Goal: Information Seeking & Learning: Learn about a topic

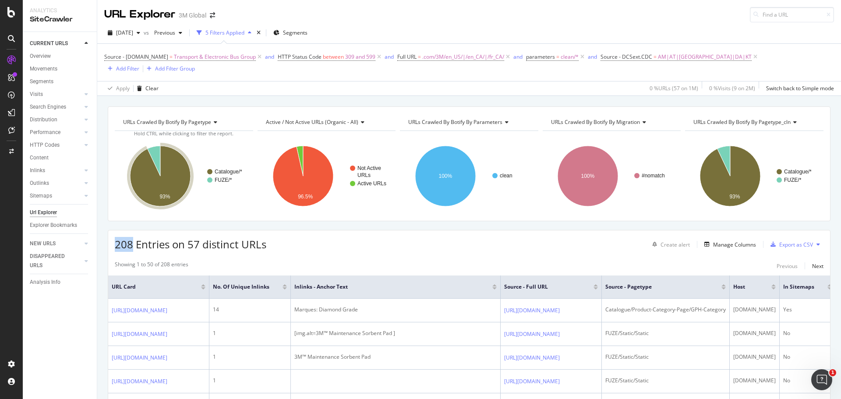
drag, startPoint x: 132, startPoint y: 234, endPoint x: 106, endPoint y: 231, distance: 26.8
click at [475, 58] on span ".com/3M/en_US/|/en_CA/|/fr_CA/" at bounding box center [463, 57] width 82 height 12
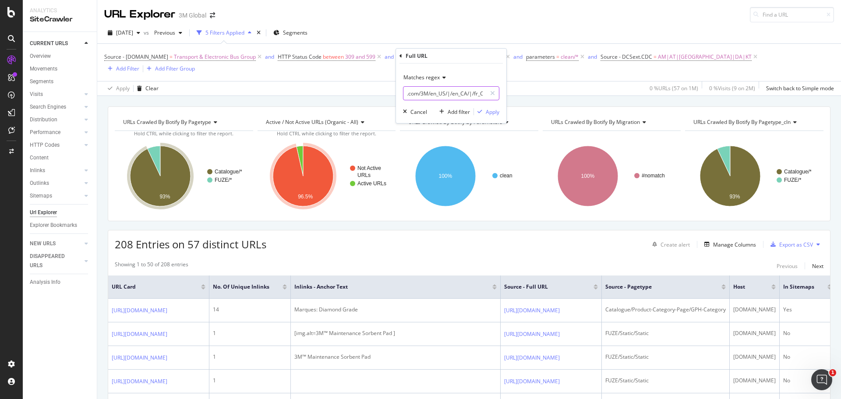
click at [447, 94] on input ".com/3M/en_US/|/en_CA/|/fr_CA/" at bounding box center [444, 93] width 83 height 14
paste input "Line art icon of a buoy floating in the water representing improved positive li…"
type input "Line art icon of a buoy floating in the water representing improved positive li…"
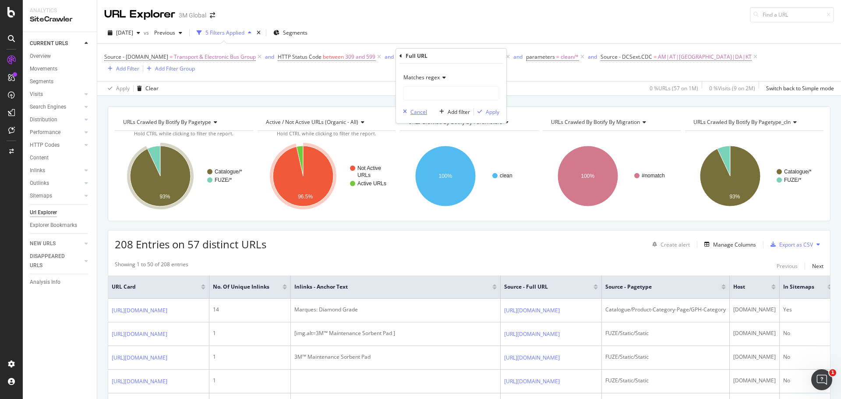
click at [415, 111] on div "Cancel" at bounding box center [418, 111] width 17 height 7
click at [457, 60] on span ".com/3M/en_US/|/en_CA/|/fr_CA/" at bounding box center [463, 57] width 82 height 12
click at [455, 93] on input ".com/3M/en_US/|/en_CA/|/fr_CA/" at bounding box center [444, 93] width 83 height 14
drag, startPoint x: 448, startPoint y: 92, endPoint x: 512, endPoint y: 92, distance: 64.4
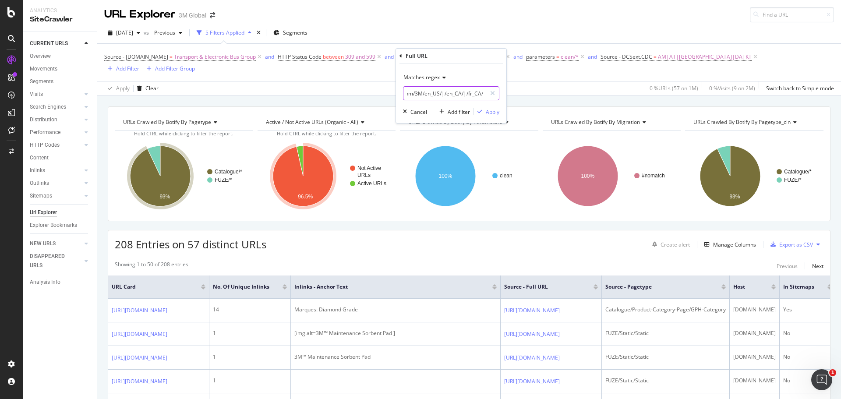
click at [511, 93] on body "Analytics SiteCrawler CURRENT URLS Overview Movements Segments Visits Analysis …" at bounding box center [420, 199] width 841 height 399
click at [593, 81] on div "Apply Clear 0 % URLs ( 57 on 1M ) 0 % Visits ( 9 on 2M ) Switch back to Simple …" at bounding box center [469, 88] width 744 height 14
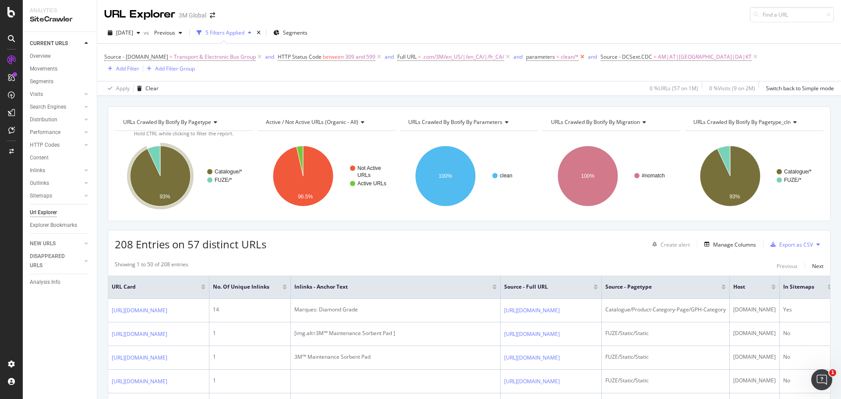
click at [581, 57] on icon at bounding box center [581, 57] width 7 height 9
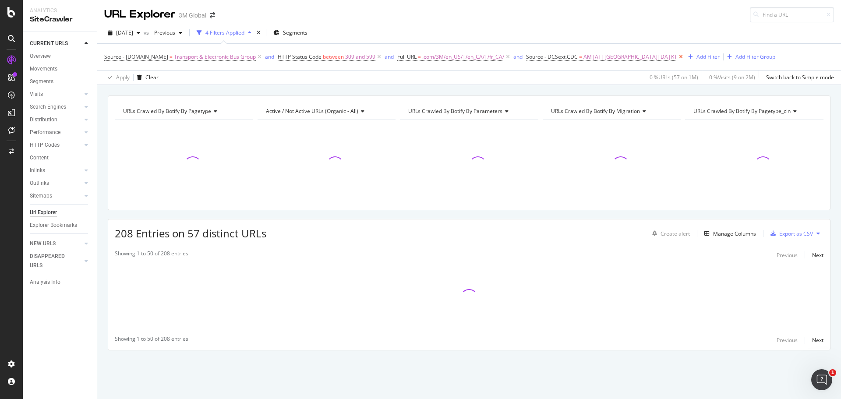
click at [677, 56] on icon at bounding box center [680, 57] width 7 height 9
click at [741, 238] on div "Manage Columns" at bounding box center [728, 234] width 55 height 10
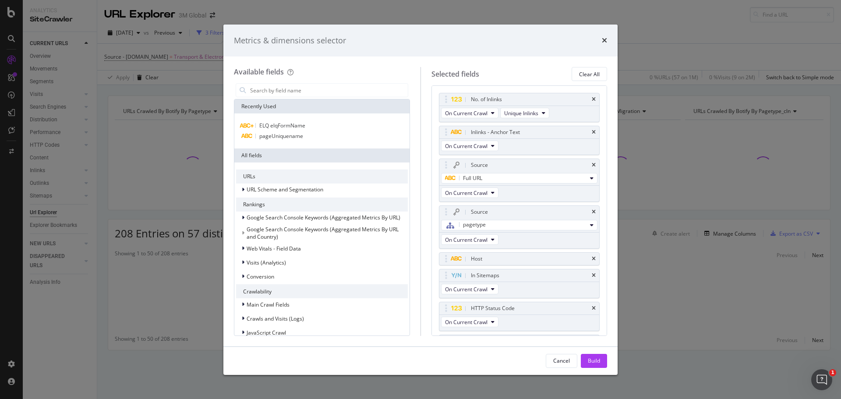
click at [183, 106] on div "Metrics & dimensions selector Available fields Recently Used ELQ elqFormName pa…" at bounding box center [420, 199] width 841 height 399
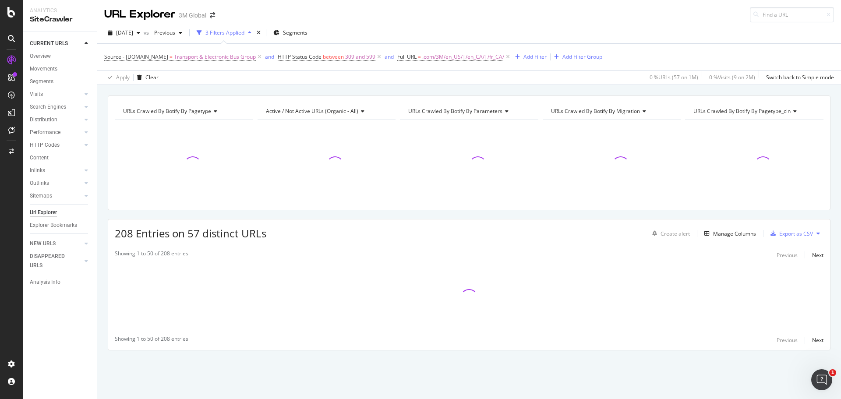
click at [181, 109] on span "URLs Crawled By Botify By pagetype" at bounding box center [167, 110] width 88 height 7
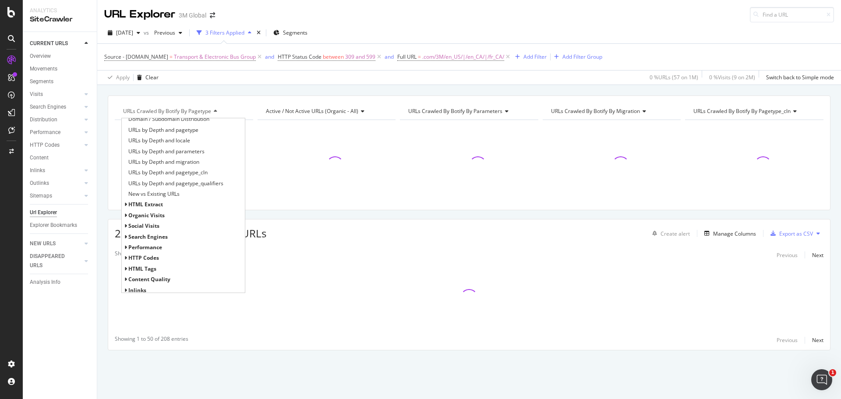
scroll to position [199, 0]
click at [127, 273] on div "Sitemaps" at bounding box center [183, 276] width 123 height 11
click at [127, 275] on icon at bounding box center [125, 276] width 3 height 5
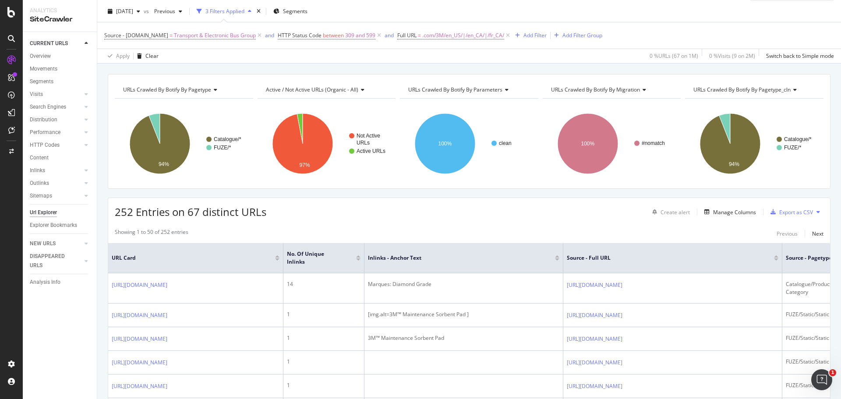
scroll to position [0, 0]
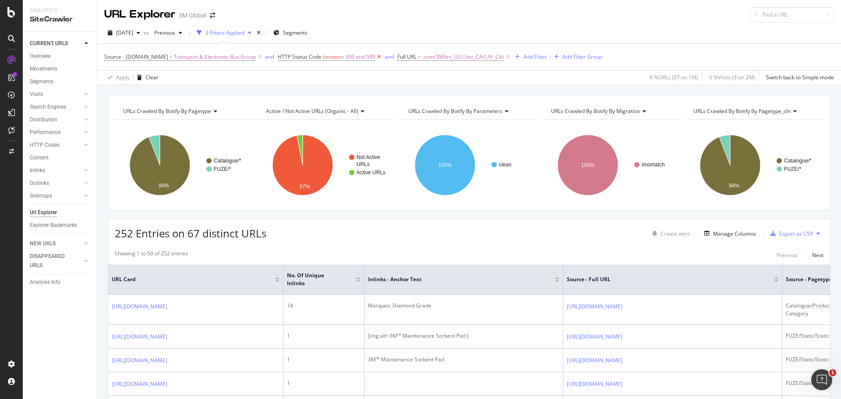
click at [377, 59] on icon at bounding box center [378, 57] width 7 height 9
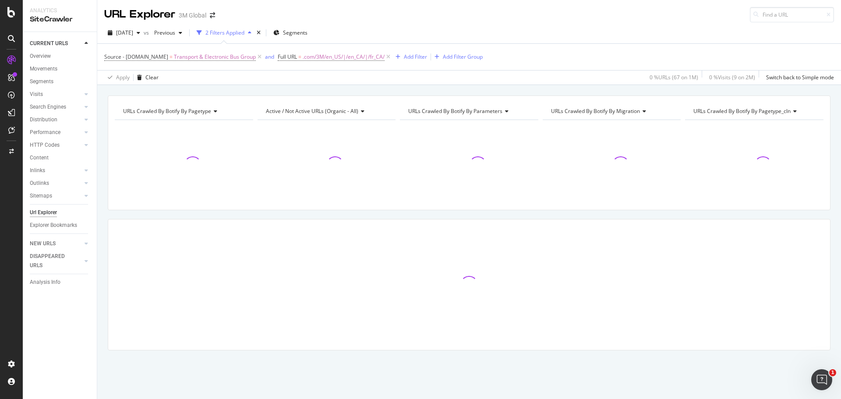
click at [421, 63] on div "Source - DCSext.Business = Transport & Electronic Bus Group and Full URL = .com…" at bounding box center [469, 57] width 730 height 26
click at [418, 60] on div "Add Filter" at bounding box center [415, 56] width 23 height 7
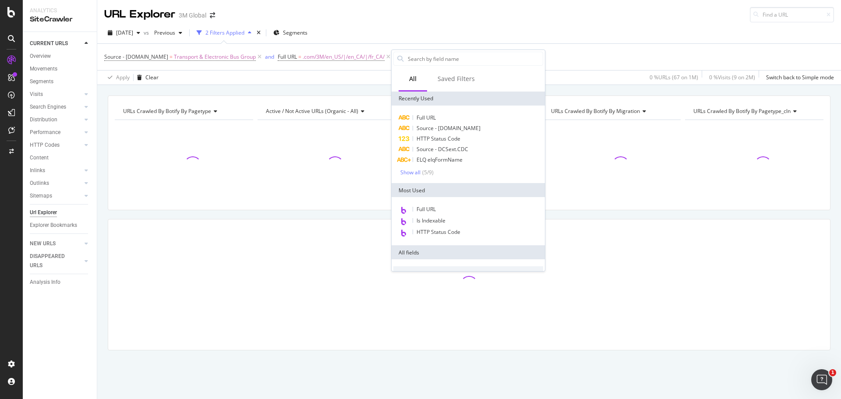
click at [600, 69] on div "Source - DCSext.Business = Transport & Electronic Bus Group and Full URL = .com…" at bounding box center [469, 57] width 730 height 26
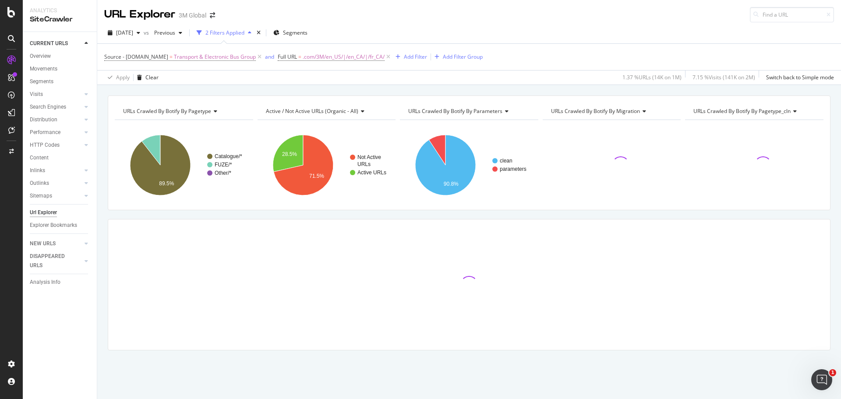
click at [501, 113] on span "URLs Crawled By Botify By parameters" at bounding box center [455, 110] width 94 height 7
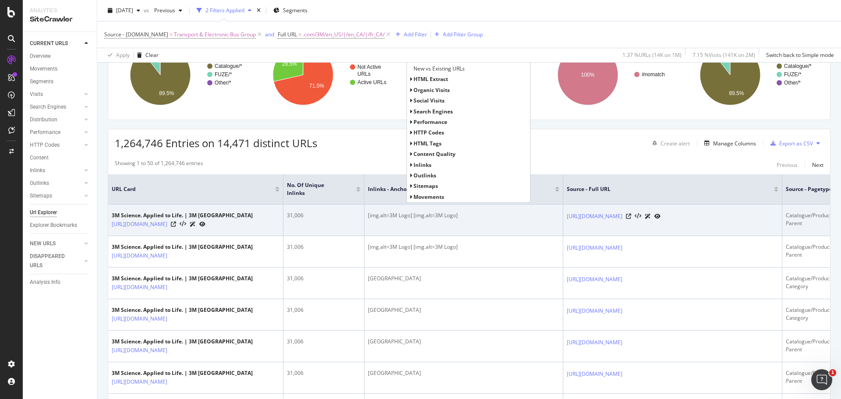
scroll to position [44, 0]
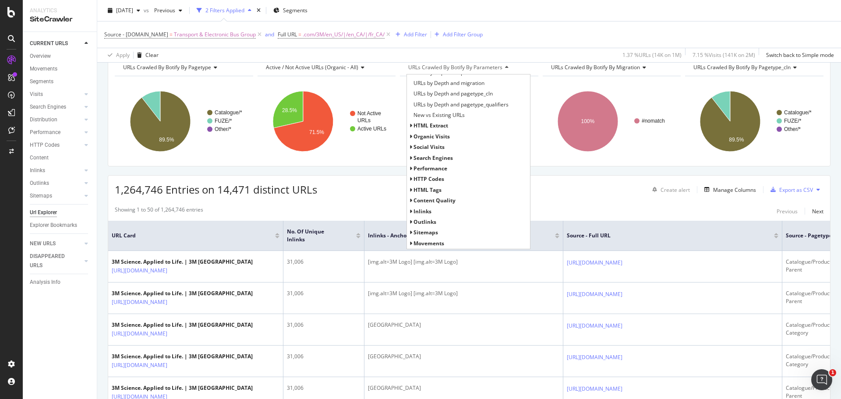
click at [413, 167] on span "Performance" at bounding box center [430, 168] width 34 height 7
click at [413, 232] on span "Sitemaps" at bounding box center [425, 232] width 25 height 7
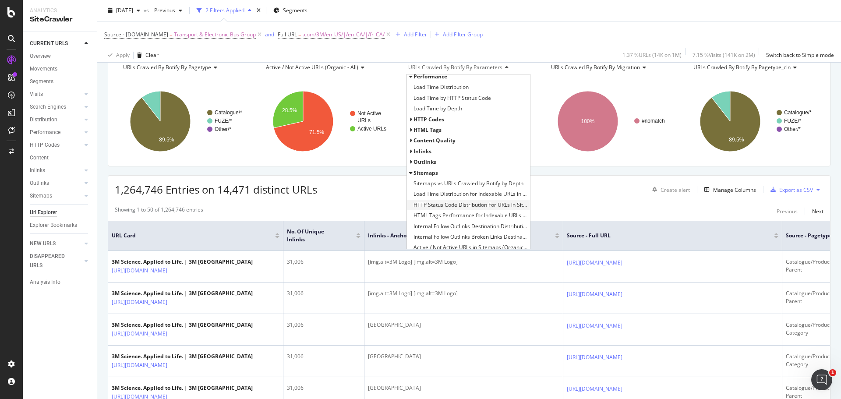
scroll to position [306, 0]
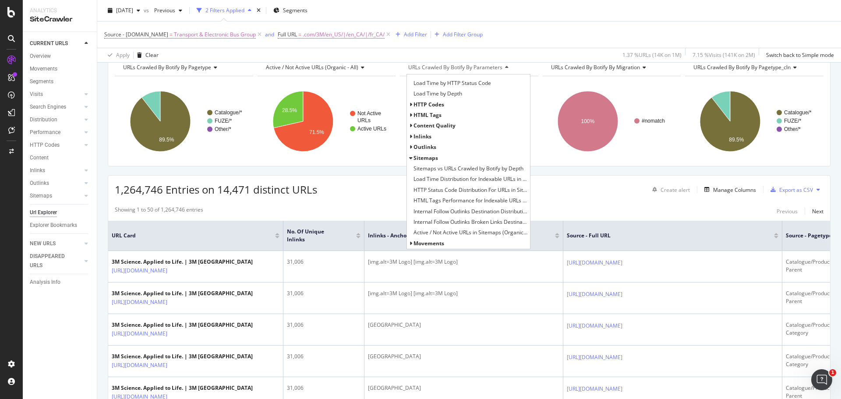
click at [443, 201] on span "HTML Tags Performance for Indexable URLs in Sitemaps" at bounding box center [470, 200] width 114 height 9
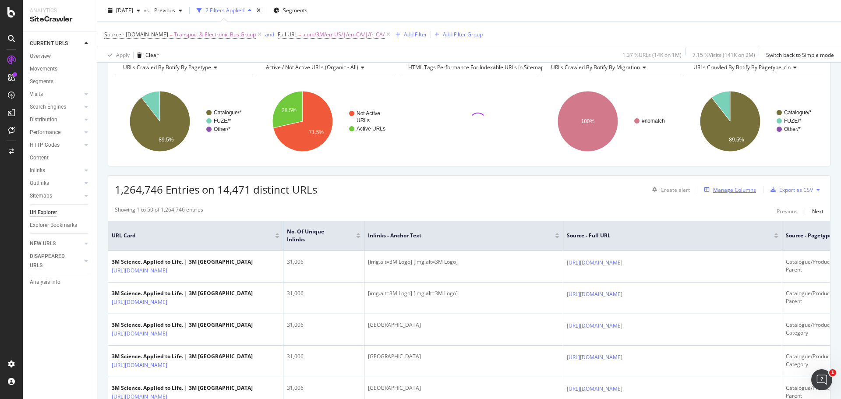
click at [744, 191] on div "Manage Columns" at bounding box center [734, 189] width 43 height 7
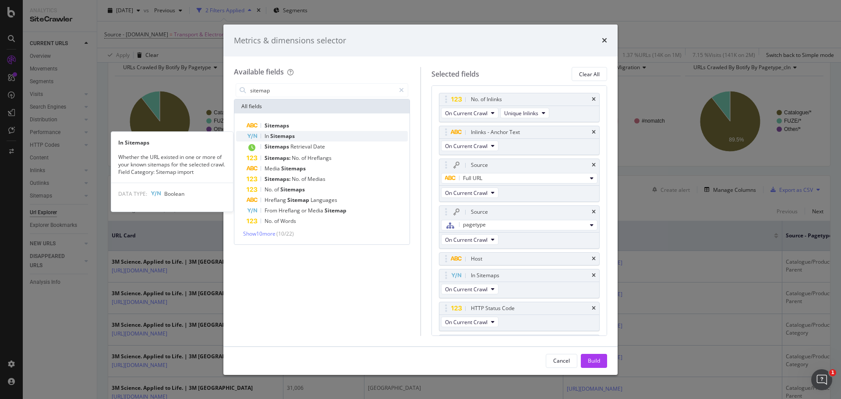
type input "sitemap"
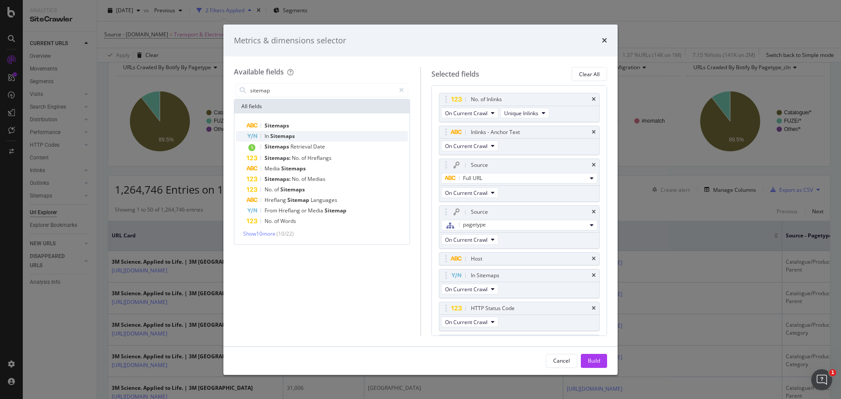
click at [290, 133] on span "Sitemaps" at bounding box center [282, 135] width 25 height 7
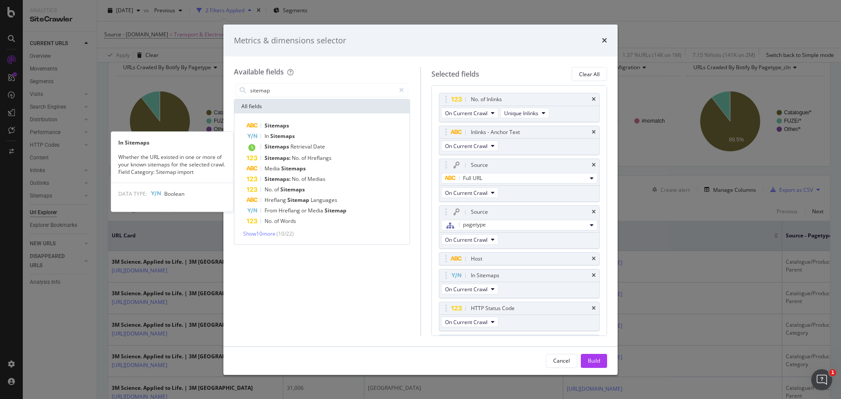
scroll to position [76, 0]
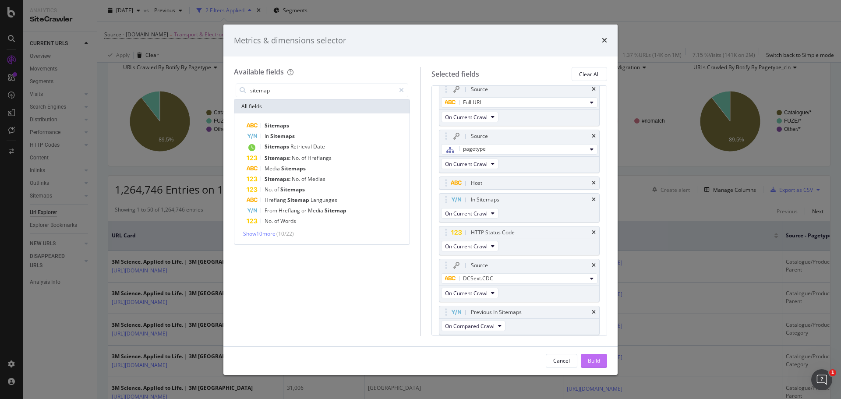
click at [590, 357] on div "Build" at bounding box center [594, 360] width 12 height 7
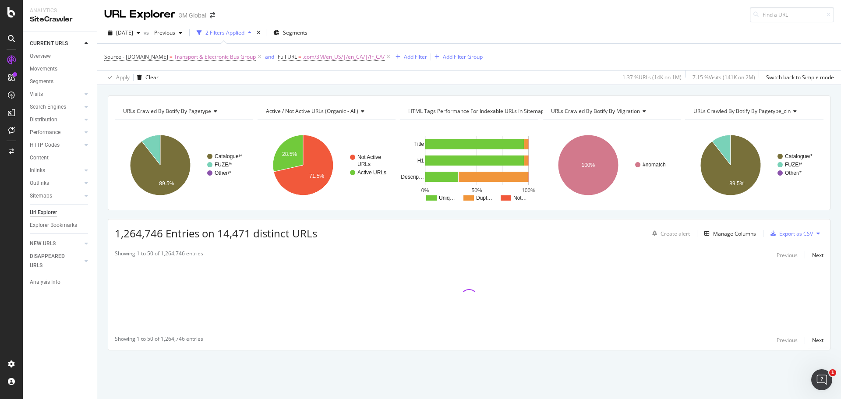
click at [458, 113] on span "HTML Tags Performance for Indexable URLs in Sitemaps" at bounding box center [477, 110] width 138 height 7
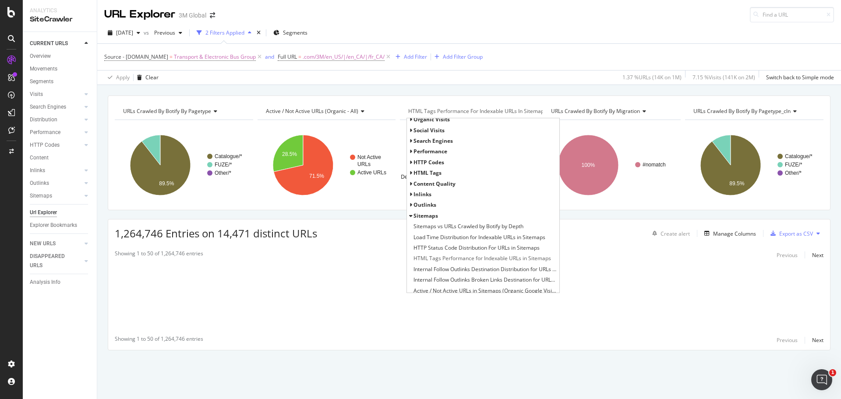
scroll to position [39, 0]
click at [486, 210] on span "Sitemaps vs URLs Crawled by Botify by Depth" at bounding box center [468, 212] width 110 height 9
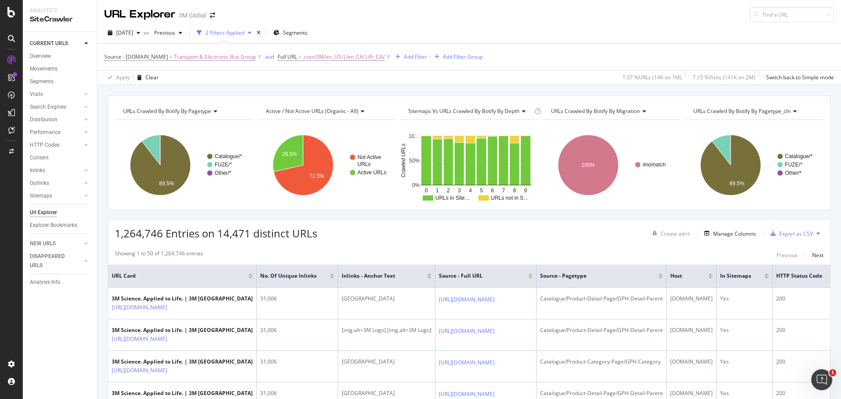
drag, startPoint x: 449, startPoint y: 247, endPoint x: 691, endPoint y: 243, distance: 241.7
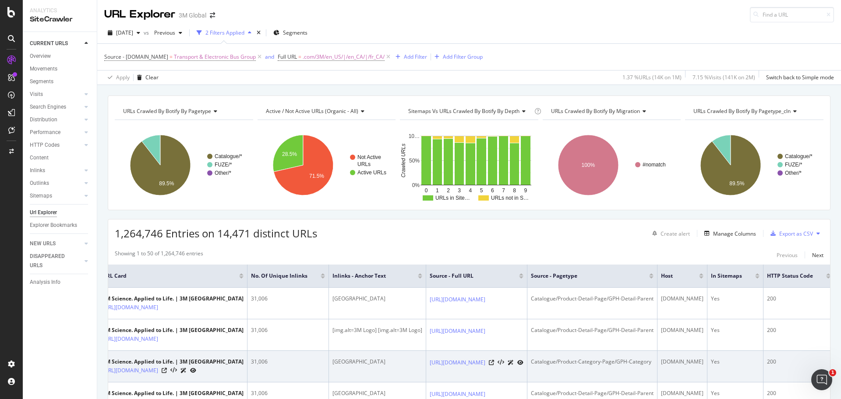
scroll to position [0, 317]
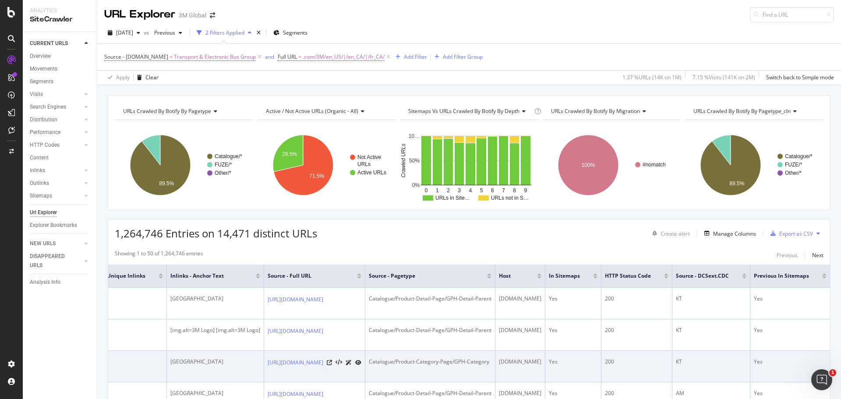
drag, startPoint x: 314, startPoint y: 364, endPoint x: 683, endPoint y: 363, distance: 368.7
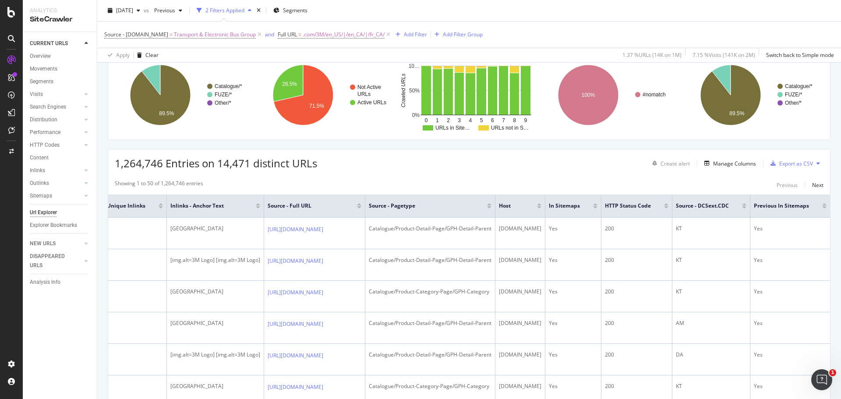
scroll to position [0, 0]
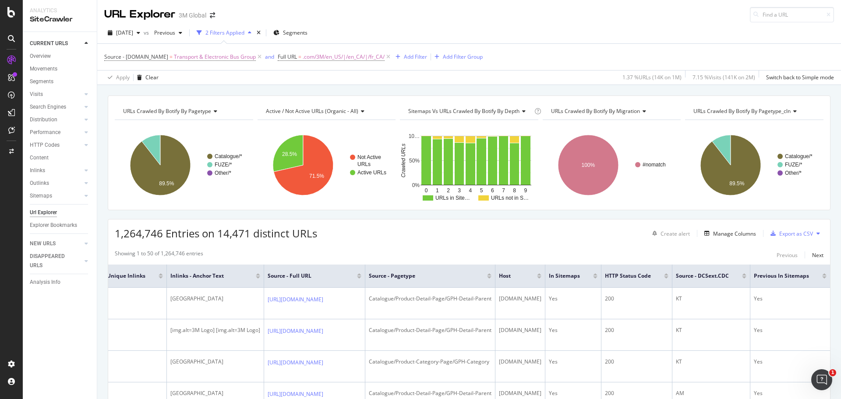
click at [593, 273] on div at bounding box center [595, 274] width 4 height 2
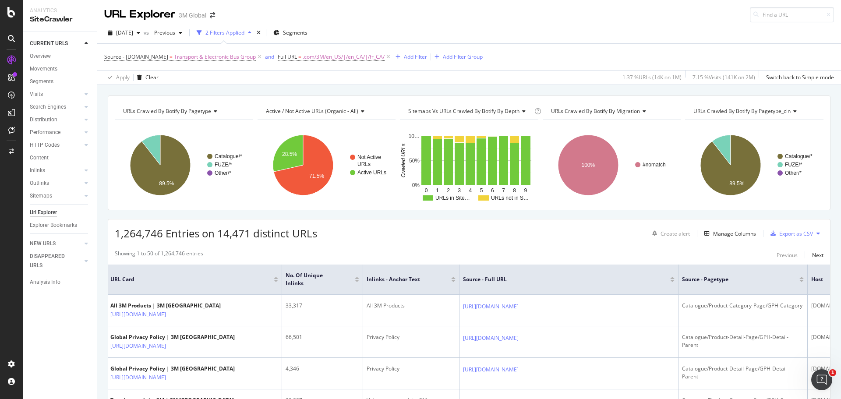
scroll to position [0, 323]
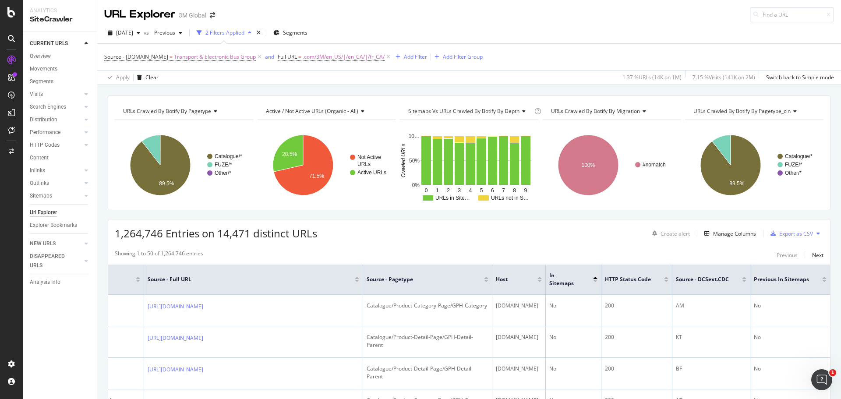
drag, startPoint x: 608, startPoint y: 326, endPoint x: 826, endPoint y: 323, distance: 218.1
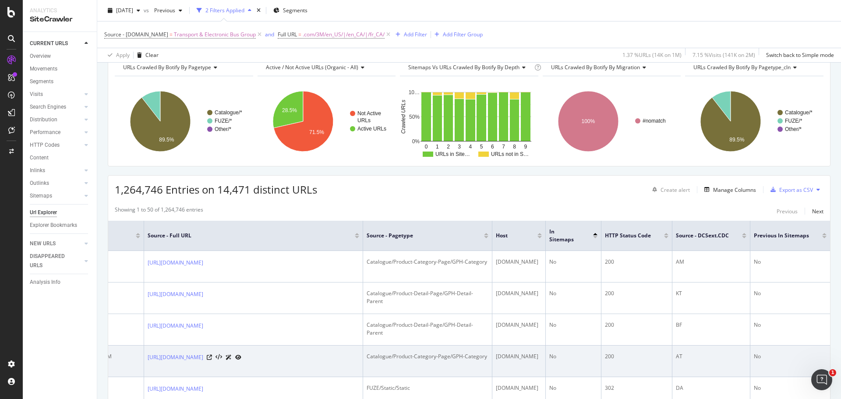
scroll to position [0, 0]
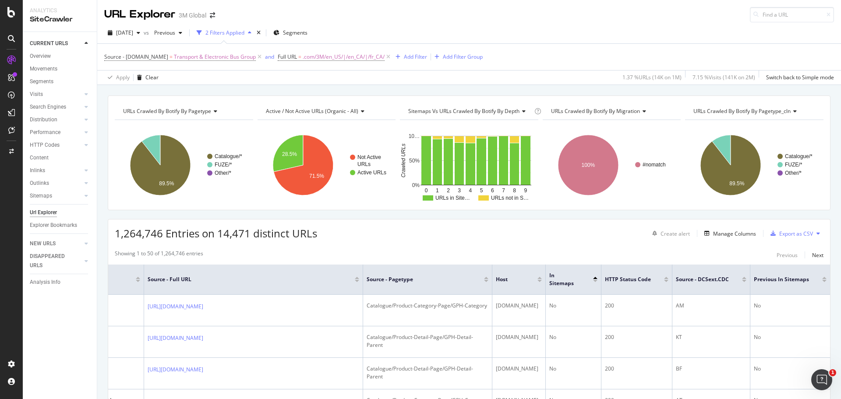
click at [349, 110] on span "Active / Not Active URLs (organic - all)" at bounding box center [312, 110] width 92 height 7
click at [325, 96] on div "URLs Crawled By Botify By pagetype Chart (by Value) Table Expand Export as CSV …" at bounding box center [469, 152] width 723 height 115
click at [335, 109] on span "Active / Not Active URLs (organic - all)" at bounding box center [312, 110] width 92 height 7
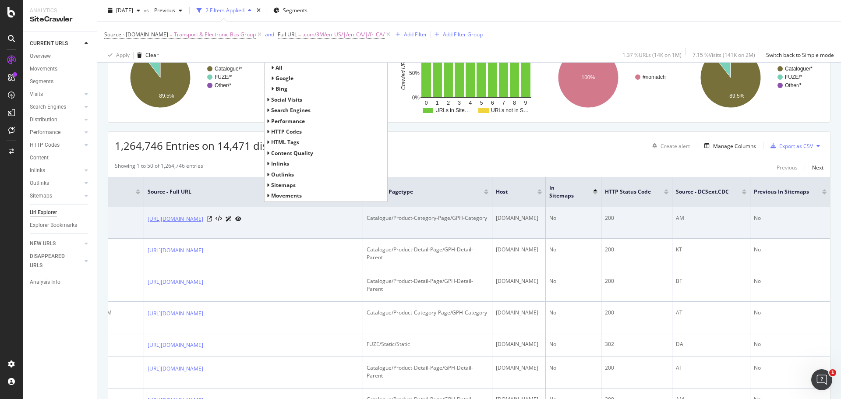
scroll to position [44, 0]
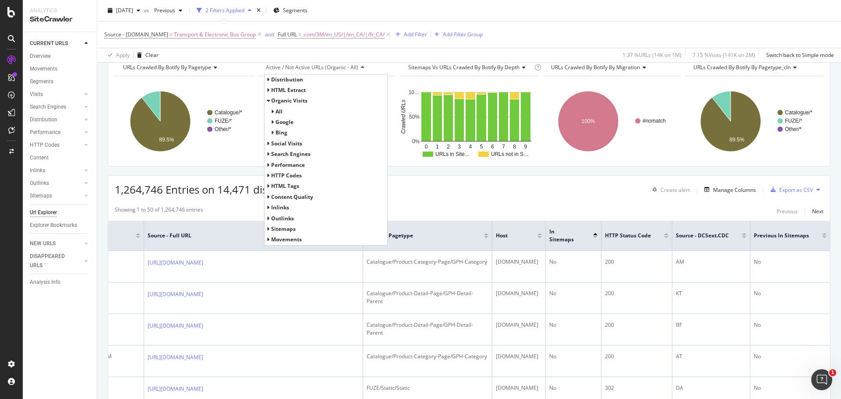
click at [271, 176] on span "HTTP Codes" at bounding box center [286, 175] width 31 height 7
click at [272, 165] on span "Performance" at bounding box center [288, 164] width 34 height 7
click at [275, 151] on span "Search Engines" at bounding box center [290, 153] width 39 height 7
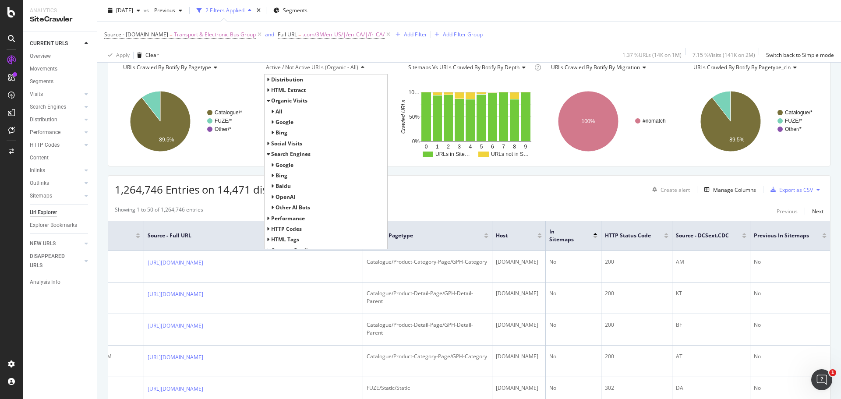
click at [272, 152] on span "Search Engines" at bounding box center [290, 153] width 39 height 7
click at [282, 81] on span "Distribution" at bounding box center [287, 79] width 32 height 7
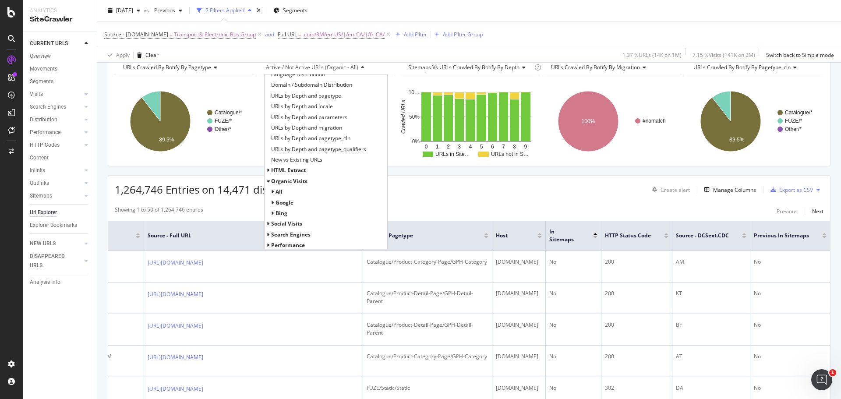
scroll to position [175, 0]
click at [276, 149] on span "HTML Extract" at bounding box center [288, 149] width 35 height 7
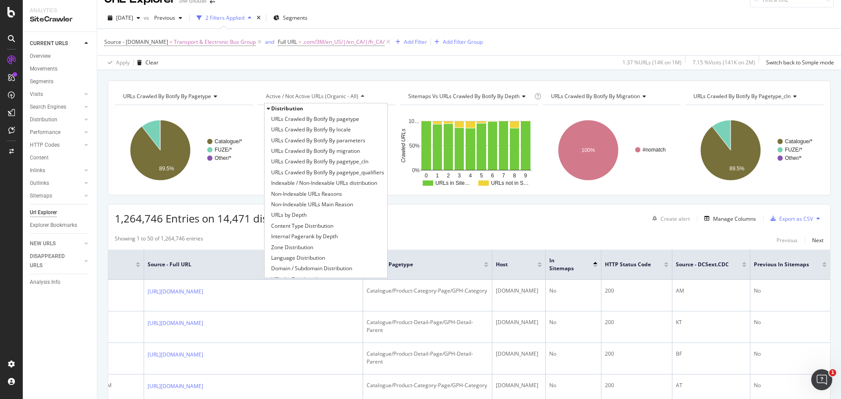
scroll to position [0, 0]
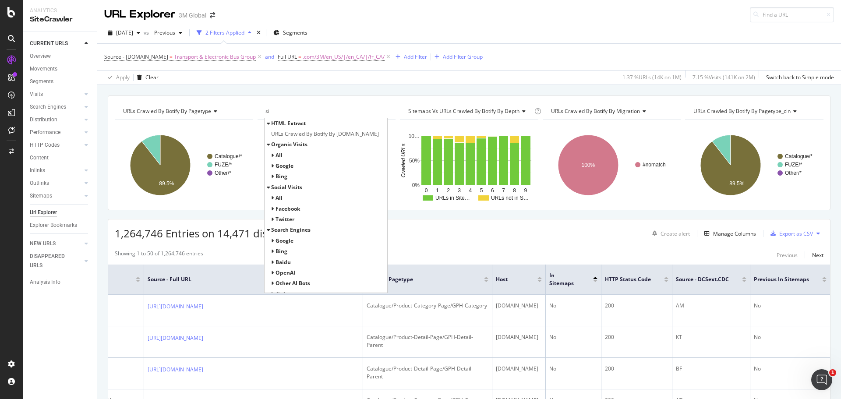
type input "s"
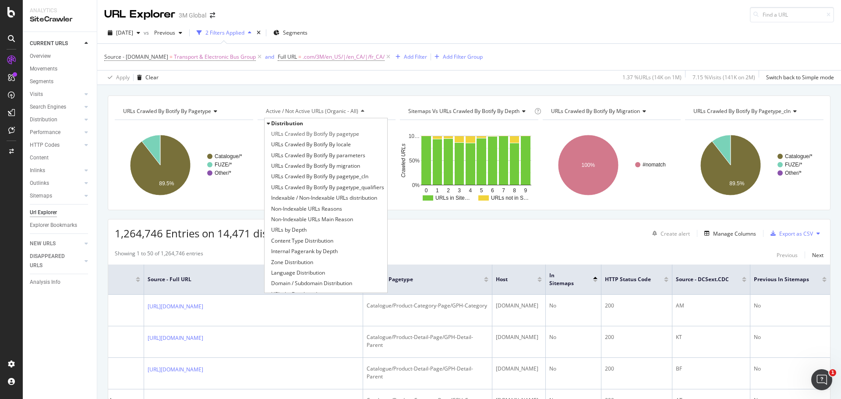
click at [462, 84] on div "Apply Clear 1.37 % URLs ( 14K on 1M ) 7.15 % Visits ( 141K on 2M ) Switch back …" at bounding box center [469, 77] width 744 height 14
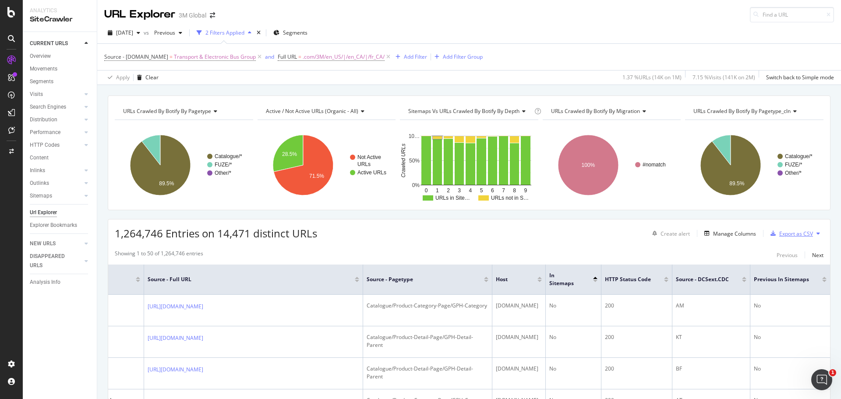
click at [791, 233] on div "Export as CSV" at bounding box center [796, 233] width 34 height 7
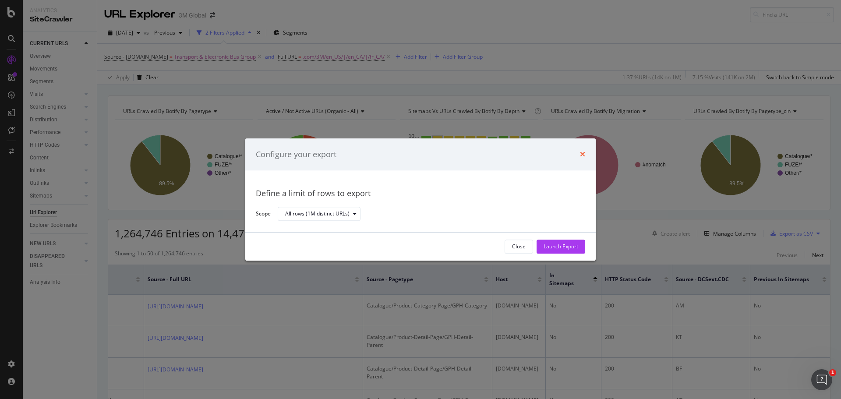
click at [583, 151] on icon "times" at bounding box center [582, 154] width 5 height 7
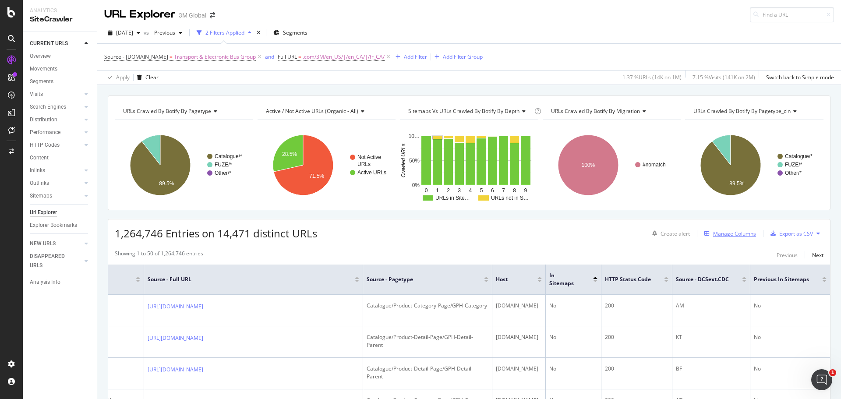
click at [739, 232] on div "Manage Columns" at bounding box center [734, 233] width 43 height 7
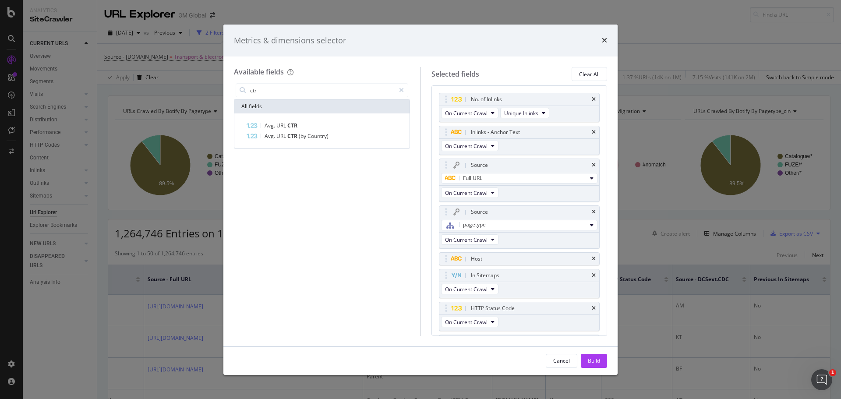
type input "ctr"
click at [588, 19] on div "Metrics & dimensions selector Available fields ctr All fields Avg. URL CTR Avg.…" at bounding box center [420, 199] width 841 height 399
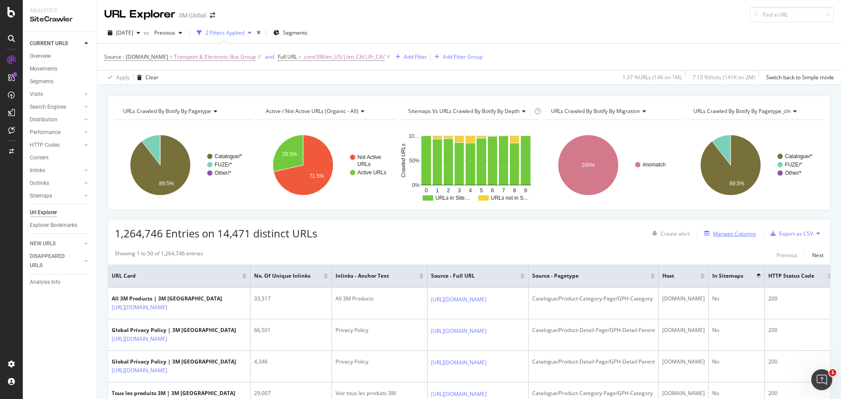
click at [727, 235] on div "Manage Columns" at bounding box center [734, 233] width 43 height 7
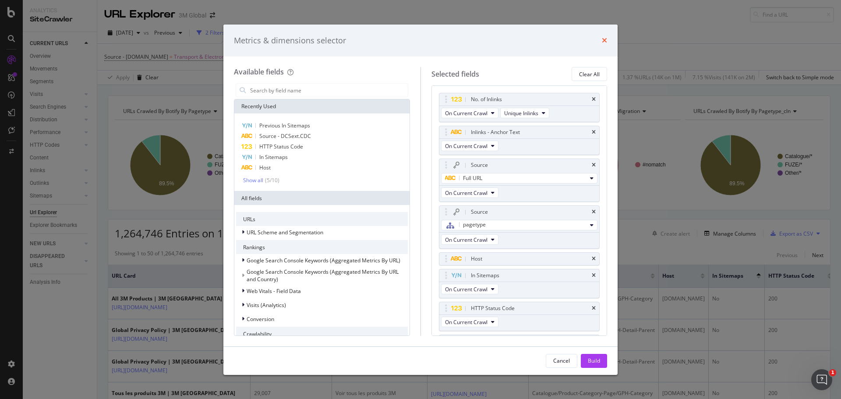
click at [603, 41] on icon "times" at bounding box center [604, 40] width 5 height 7
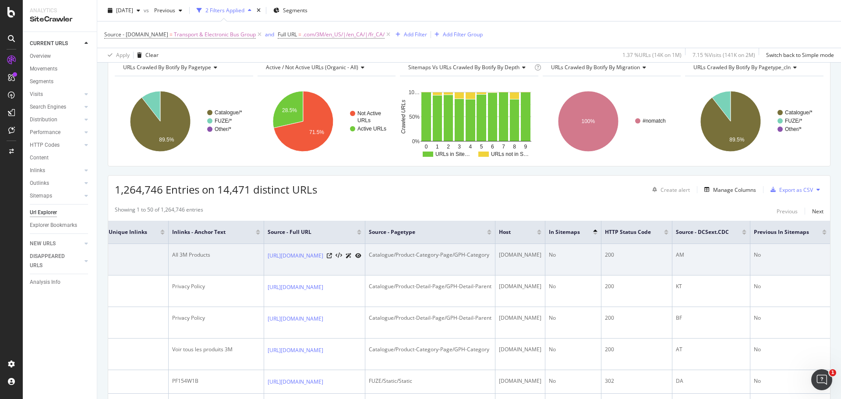
scroll to position [0, 367]
drag, startPoint x: 466, startPoint y: 270, endPoint x: 767, endPoint y: 273, distance: 300.4
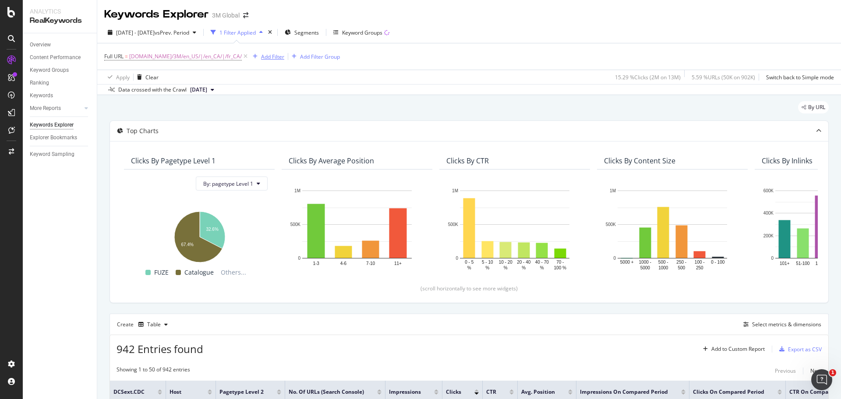
click at [263, 54] on div "Add Filter" at bounding box center [272, 56] width 23 height 7
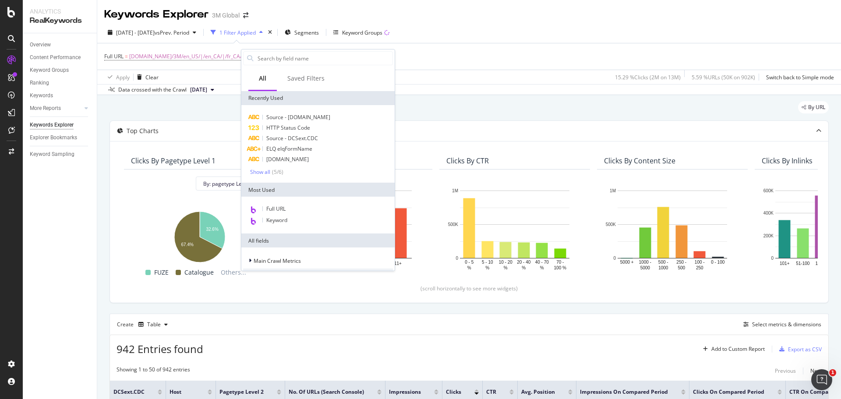
click at [498, 69] on div "Full URL = www.3m.com/3M/en_US/|/en_CA/|/fr_CA/ Add Filter Add Filter Group" at bounding box center [469, 56] width 730 height 26
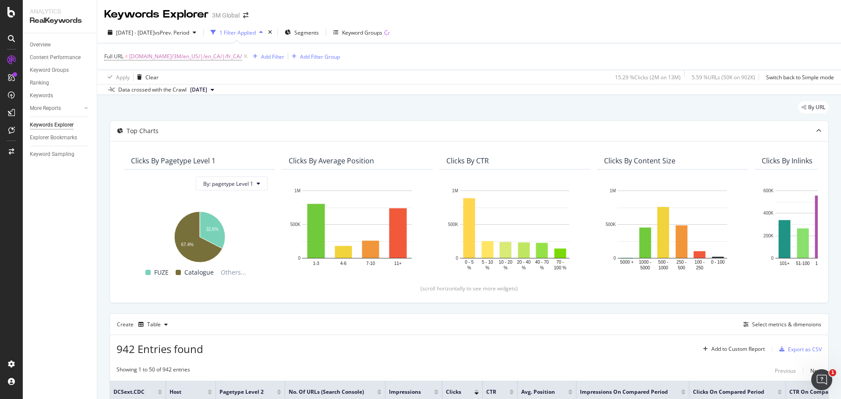
drag, startPoint x: 392, startPoint y: 31, endPoint x: 393, endPoint y: 24, distance: 7.5
click at [393, 24] on div "2024 Oct. 1st - Dec. 31st vs Prev. Period 1 Filter Applied Segments Keyword Gro…" at bounding box center [469, 58] width 744 height 73
click at [382, 32] on div "Keyword Groups" at bounding box center [362, 32] width 40 height 7
click at [270, 56] on div "Add Filter" at bounding box center [272, 56] width 23 height 7
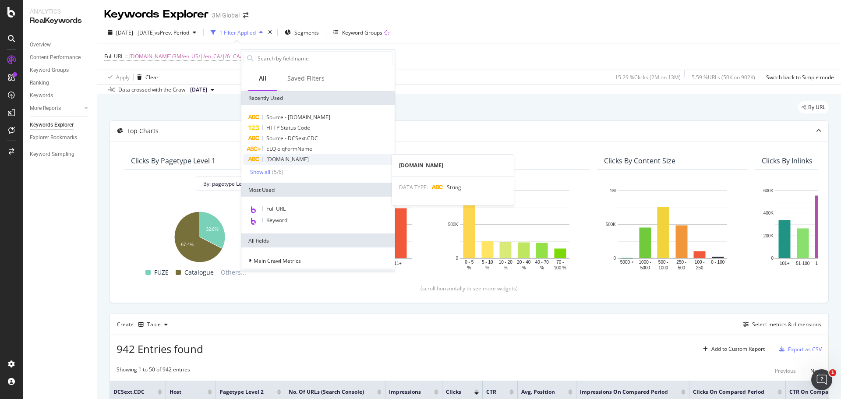
click at [289, 157] on span "DCSext.Business" at bounding box center [287, 158] width 42 height 7
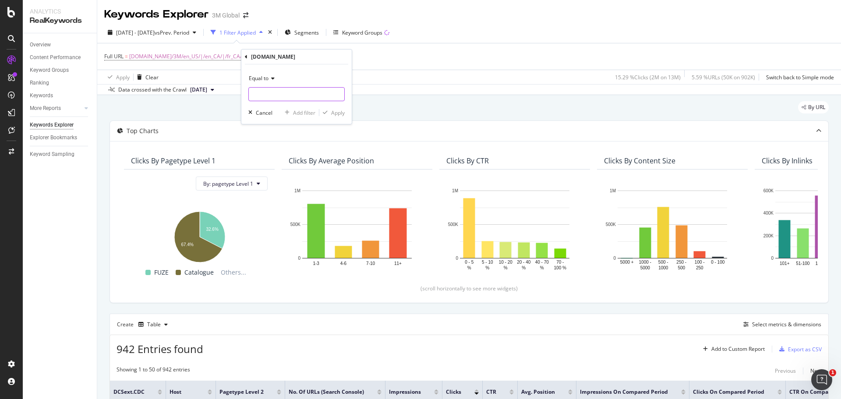
click at [270, 92] on input "text" at bounding box center [296, 94] width 95 height 14
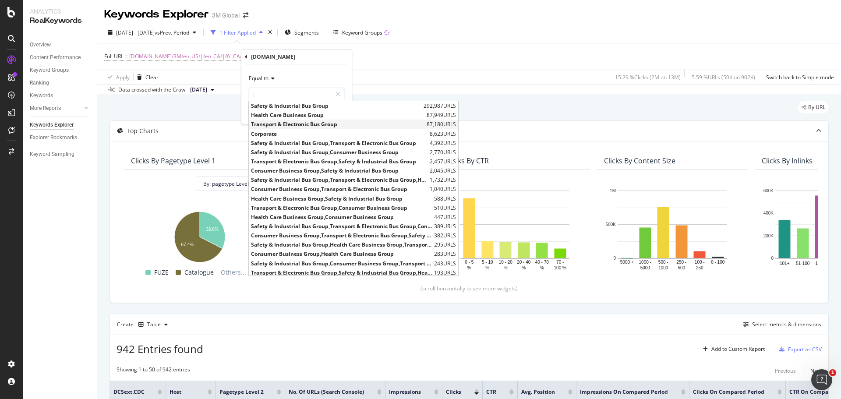
click at [274, 122] on span "Transport & Electronic Bus Group" at bounding box center [337, 123] width 173 height 7
type input "Transport & Electronic Bus Group"
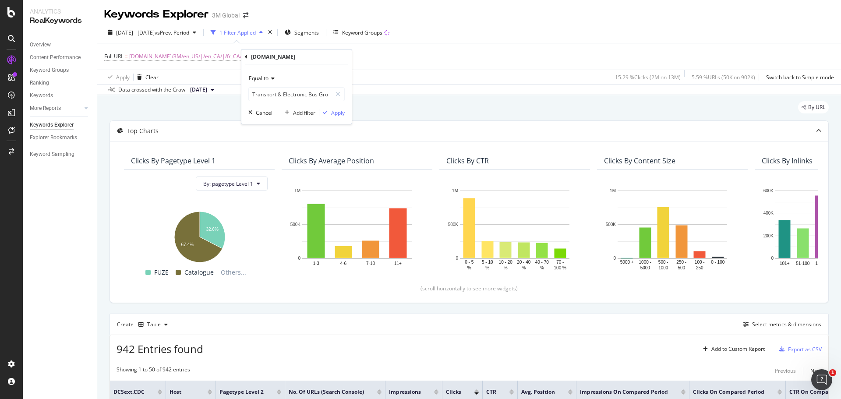
click at [270, 78] on icon at bounding box center [271, 78] width 6 height 5
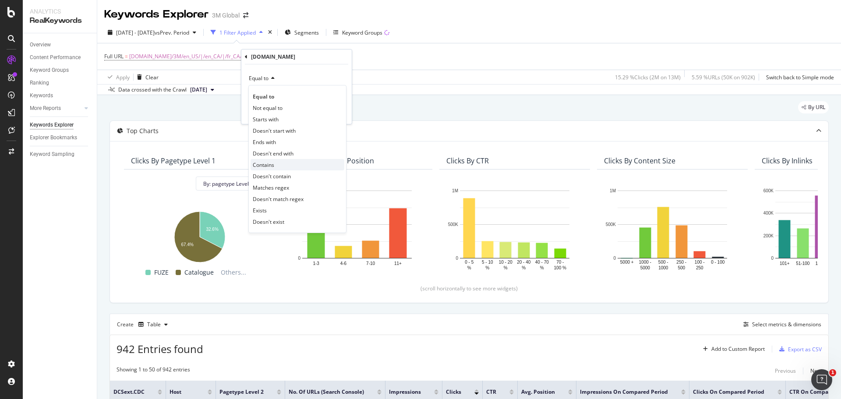
click at [278, 160] on div "Contains" at bounding box center [297, 164] width 94 height 11
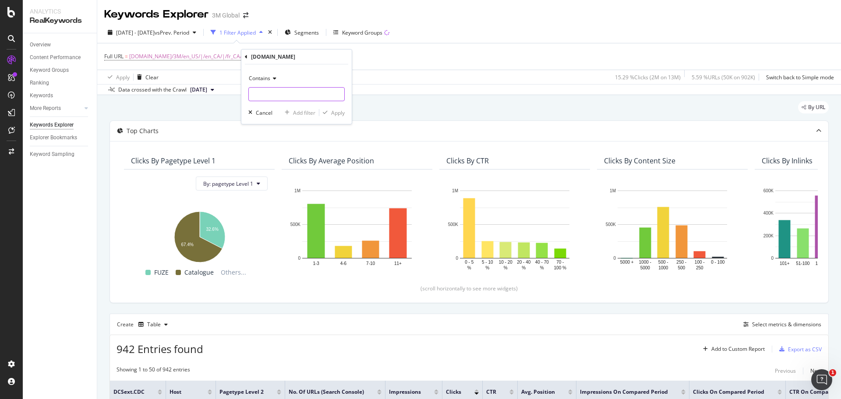
click at [271, 96] on input "text" at bounding box center [296, 94] width 95 height 14
type input "t"
type input "Transport"
click at [330, 112] on div "button" at bounding box center [325, 112] width 12 height 5
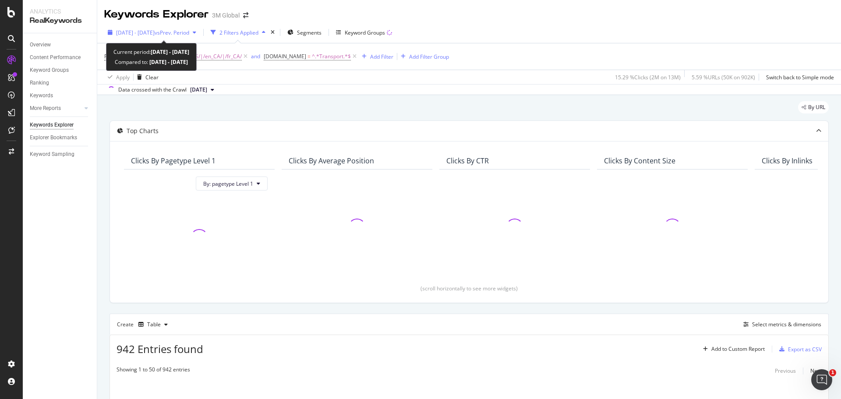
click at [155, 31] on span "[DATE] - [DATE]" at bounding box center [135, 32] width 39 height 7
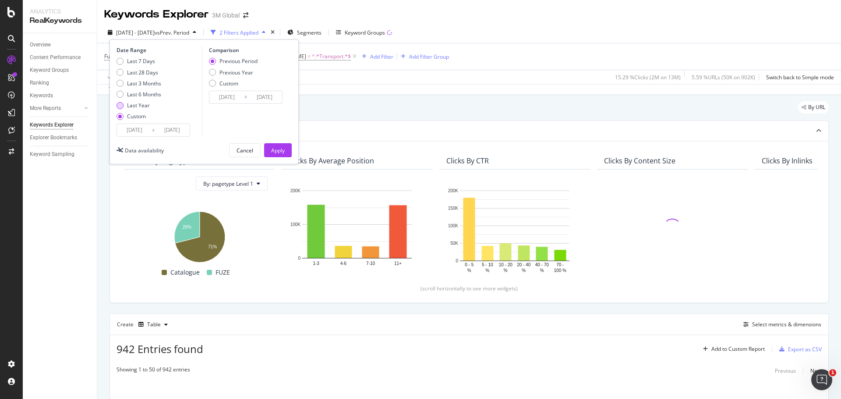
click at [136, 102] on div "Last Year" at bounding box center [138, 105] width 23 height 7
type input "2024/08/16"
type input "2025/08/15"
type input "2023/08/17"
type input "2024/08/15"
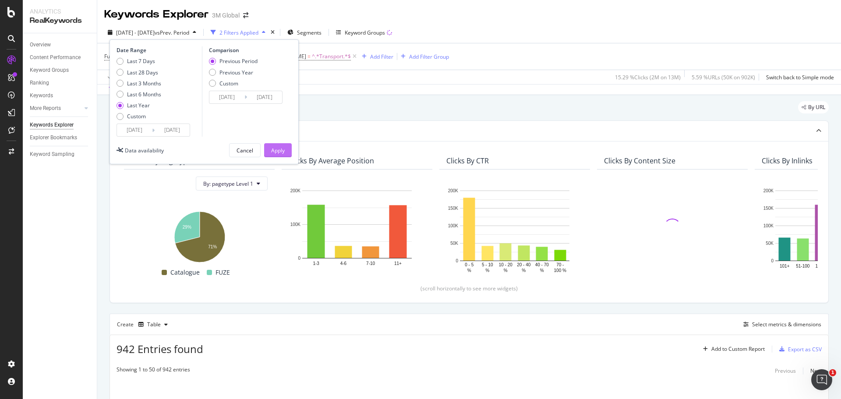
click at [277, 151] on div "Apply" at bounding box center [278, 150] width 14 height 7
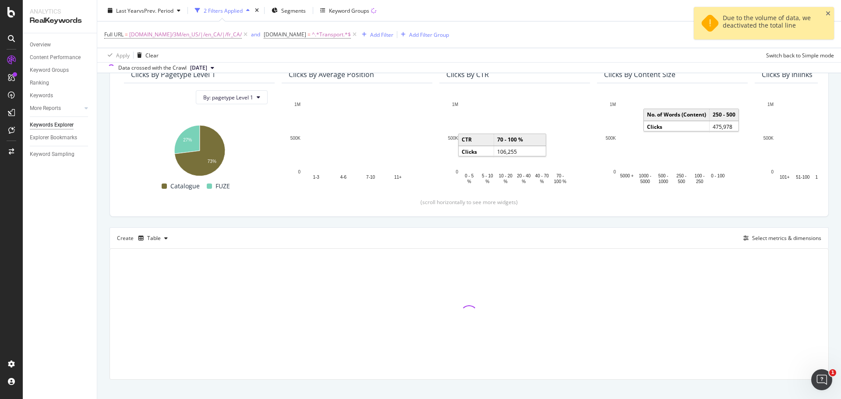
scroll to position [98, 0]
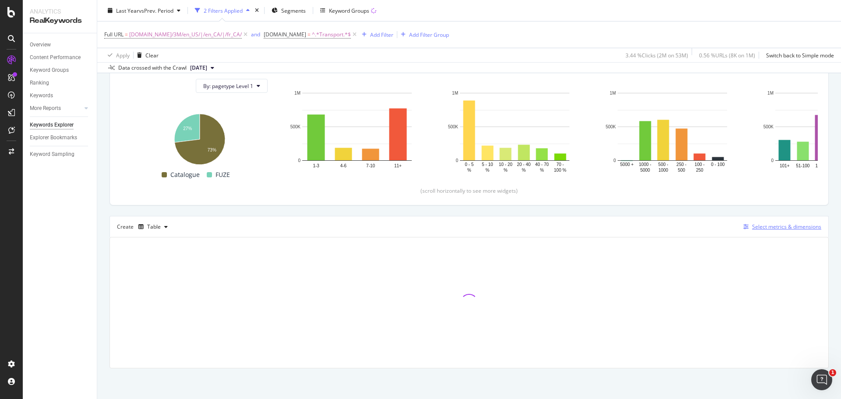
click at [762, 228] on div "Select metrics & dimensions" at bounding box center [786, 226] width 69 height 7
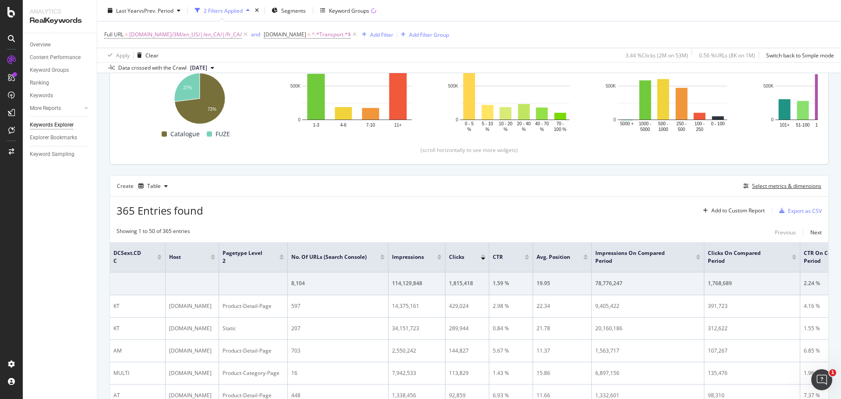
scroll to position [10, 0]
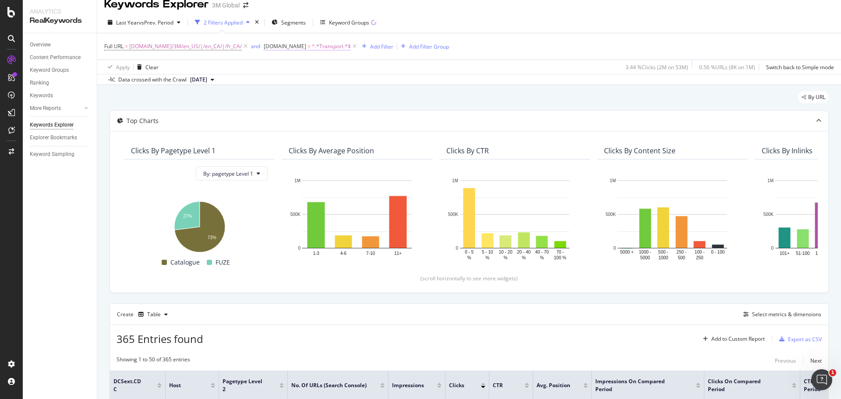
click at [317, 43] on span "^.*Transport.*$" at bounding box center [331, 46] width 39 height 12
click at [285, 68] on icon at bounding box center [288, 66] width 6 height 5
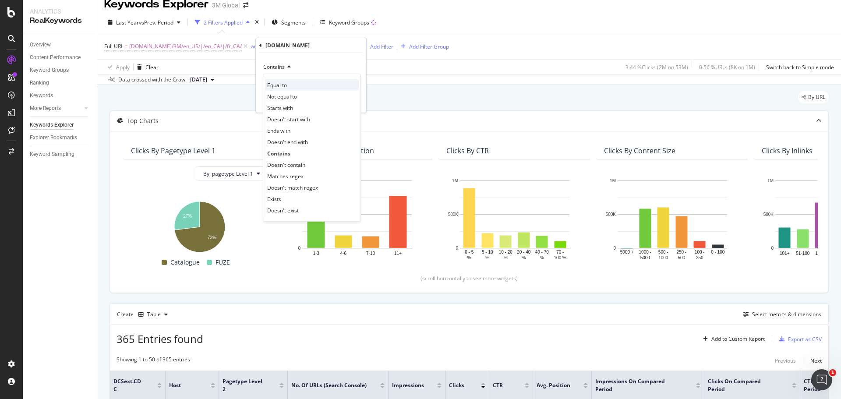
click at [286, 81] on span "Equal to" at bounding box center [277, 84] width 20 height 7
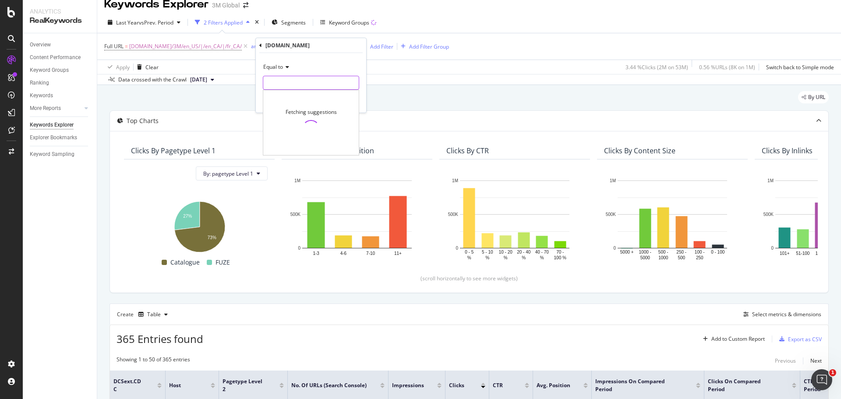
click at [287, 81] on input "text" at bounding box center [310, 83] width 95 height 14
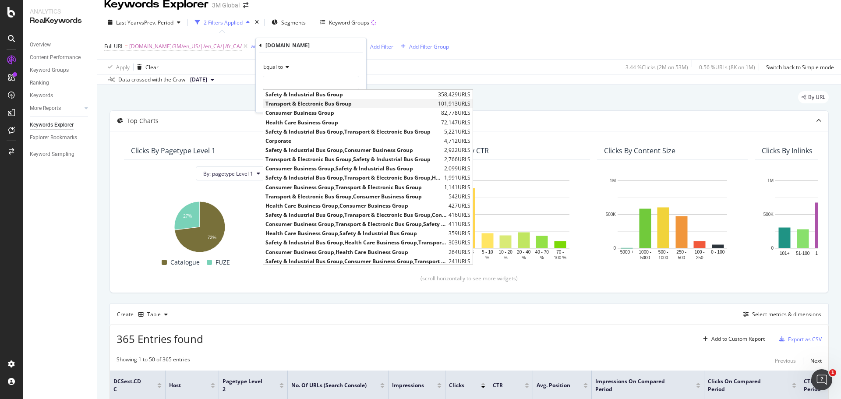
click at [302, 102] on span "Transport & Electronic Bus Group" at bounding box center [350, 103] width 170 height 7
type input "Transport & Electronic Bus Group"
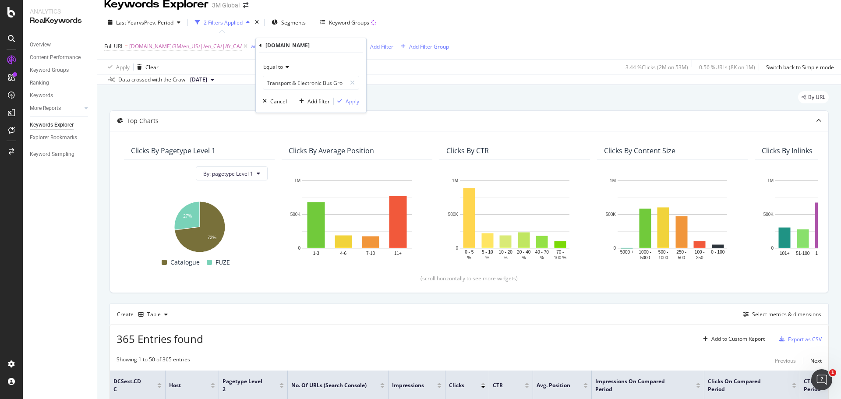
click at [343, 101] on div "button" at bounding box center [340, 101] width 12 height 5
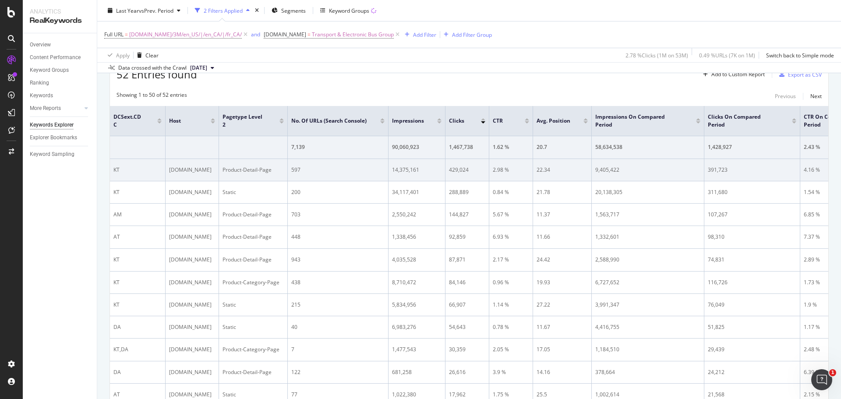
scroll to position [273, 0]
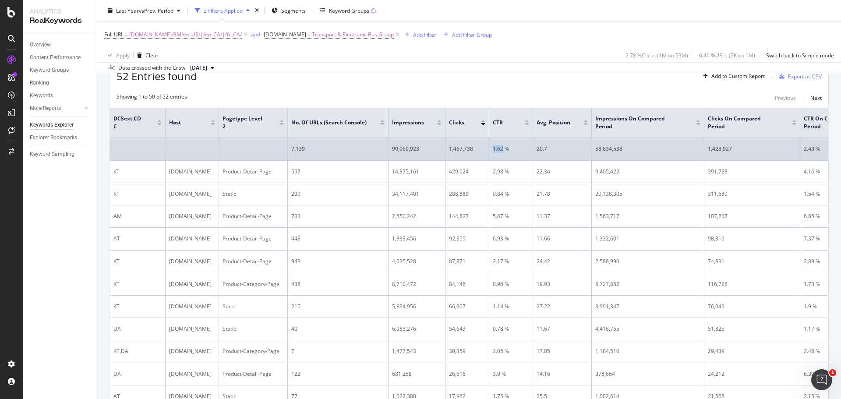
drag, startPoint x: 503, startPoint y: 148, endPoint x: 494, endPoint y: 146, distance: 9.5
click at [494, 146] on div "1.62 %" at bounding box center [511, 149] width 36 height 8
copy div "1.62"
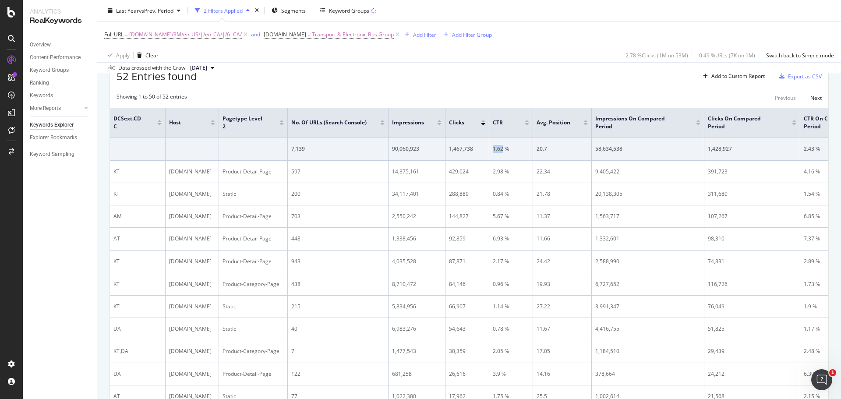
scroll to position [185, 0]
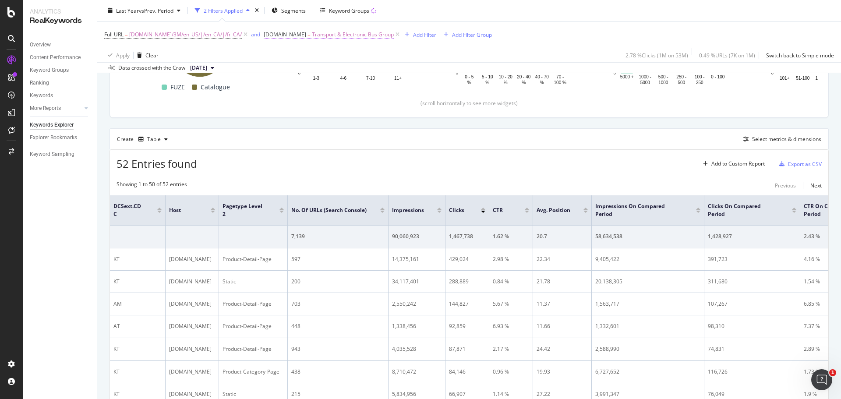
click at [329, 36] on span "Transport & Electronic Bus Group" at bounding box center [353, 34] width 82 height 12
click at [310, 64] on input "Transport & Electronic Bus Group" at bounding box center [304, 71] width 83 height 14
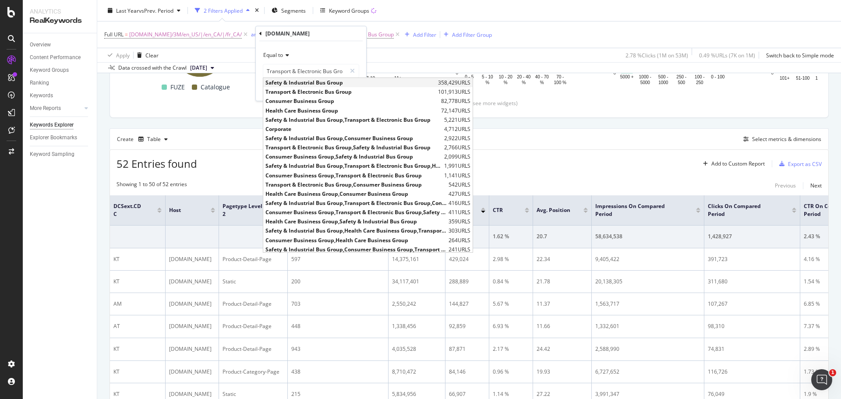
click at [285, 80] on span "Safety & Industrial Bus Group" at bounding box center [350, 82] width 170 height 7
type input "Safety & Industrial Bus Group"
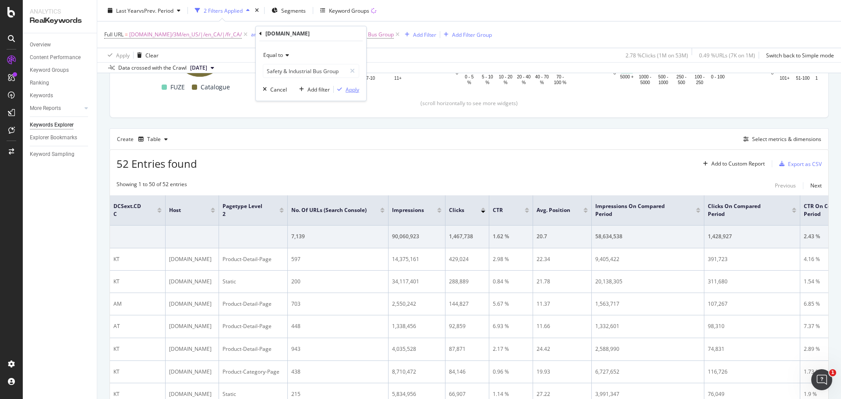
click at [350, 89] on div "Apply" at bounding box center [353, 89] width 14 height 7
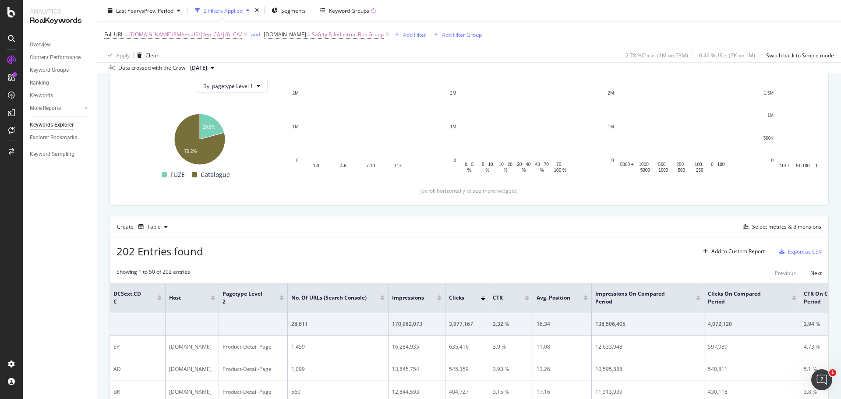
scroll to position [185, 0]
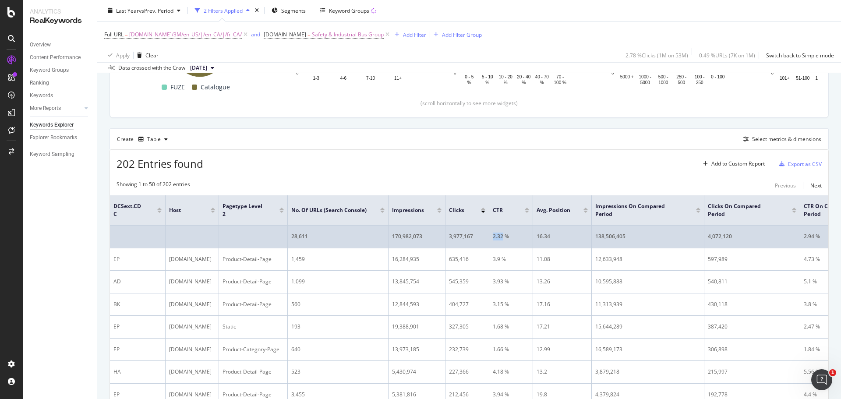
drag, startPoint x: 504, startPoint y: 237, endPoint x: 493, endPoint y: 237, distance: 10.9
click at [493, 237] on div "2.32 %" at bounding box center [511, 237] width 36 height 8
